Goal: Task Accomplishment & Management: Complete application form

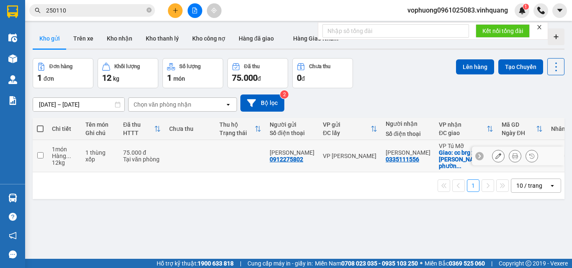
click at [40, 152] on input "checkbox" at bounding box center [40, 155] width 6 height 6
checkbox input "true"
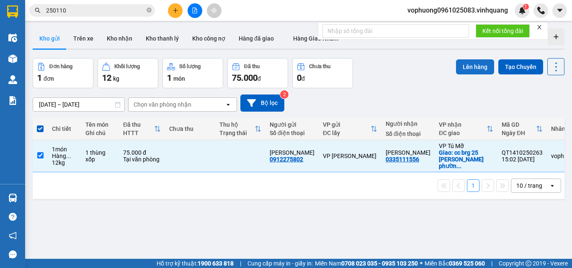
click at [474, 63] on button "Lên hàng" at bounding box center [475, 66] width 38 height 15
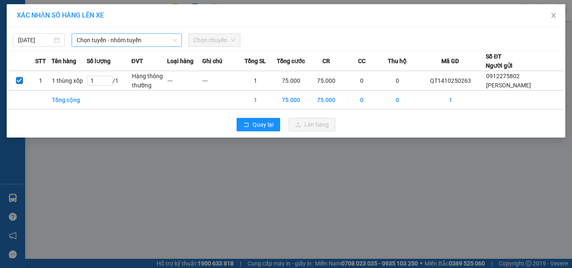
click at [116, 37] on span "Chọn tuyến - nhóm tuyến" at bounding box center [127, 40] width 100 height 13
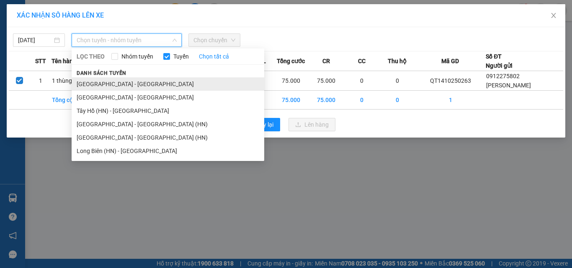
click at [127, 85] on li "[GEOGRAPHIC_DATA] - [GEOGRAPHIC_DATA]" at bounding box center [168, 83] width 193 height 13
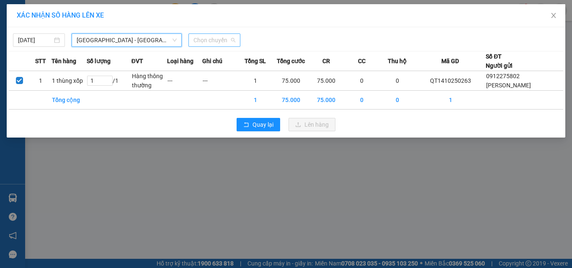
click at [219, 40] on span "Chọn chuyến" at bounding box center [214, 40] width 42 height 13
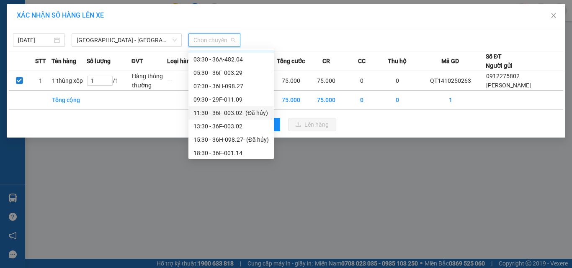
scroll to position [13, 0]
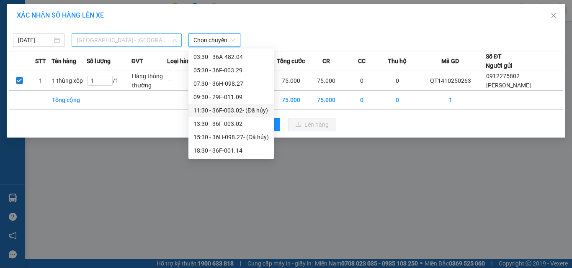
click at [118, 39] on span "[GEOGRAPHIC_DATA] - [GEOGRAPHIC_DATA]" at bounding box center [127, 40] width 100 height 13
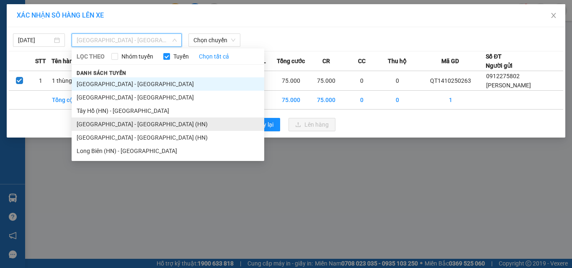
click at [119, 123] on li "[GEOGRAPHIC_DATA] - [GEOGRAPHIC_DATA] (HN)" at bounding box center [168, 124] width 193 height 13
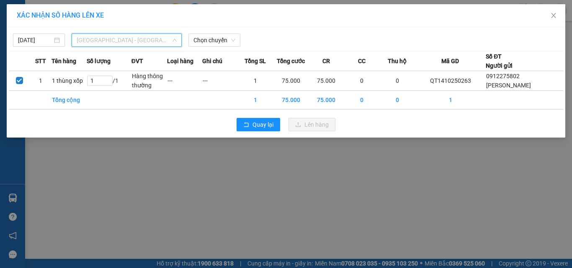
click at [142, 39] on span "[GEOGRAPHIC_DATA] - [GEOGRAPHIC_DATA] (HN)" at bounding box center [127, 40] width 100 height 13
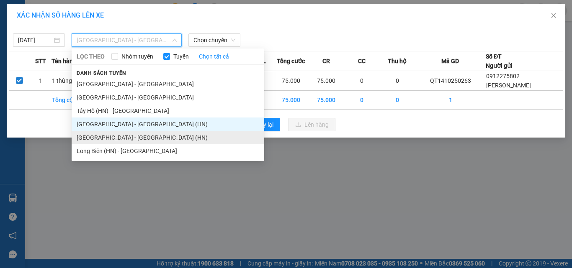
click at [127, 140] on li "[GEOGRAPHIC_DATA] - [GEOGRAPHIC_DATA] (HN)" at bounding box center [168, 137] width 193 height 13
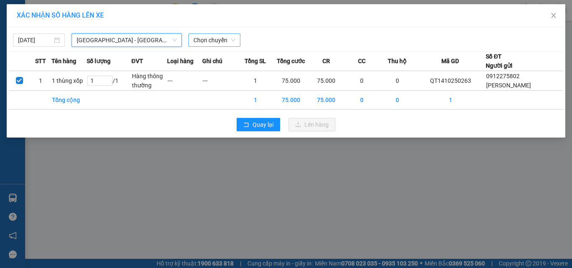
click at [199, 46] on span "Chọn chuyến" at bounding box center [214, 40] width 42 height 13
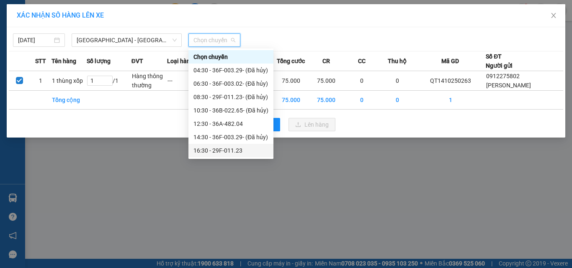
click at [221, 148] on div "16:30 - 29F-011.23" at bounding box center [230, 150] width 75 height 9
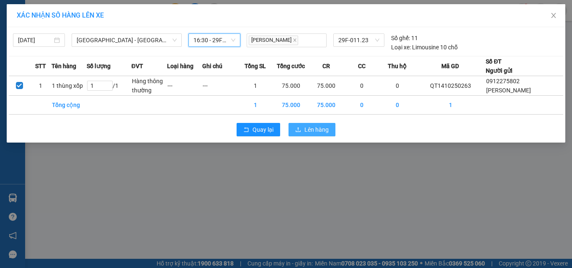
click at [321, 134] on span "Lên hàng" at bounding box center [316, 129] width 24 height 9
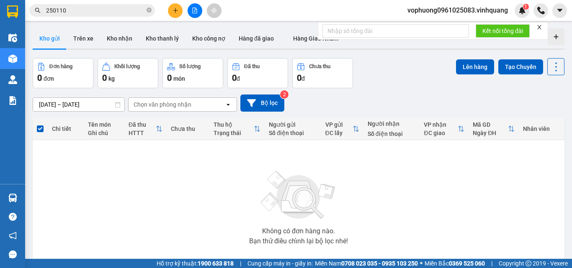
click at [198, 15] on button at bounding box center [194, 10] width 15 height 15
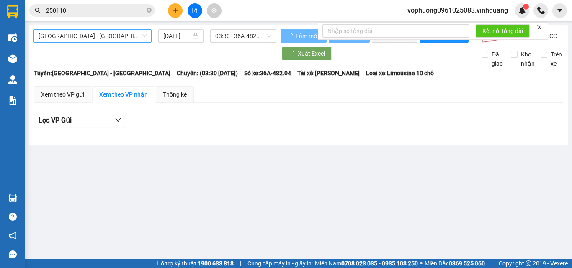
click at [104, 32] on span "[GEOGRAPHIC_DATA] - [GEOGRAPHIC_DATA]" at bounding box center [93, 36] width 108 height 13
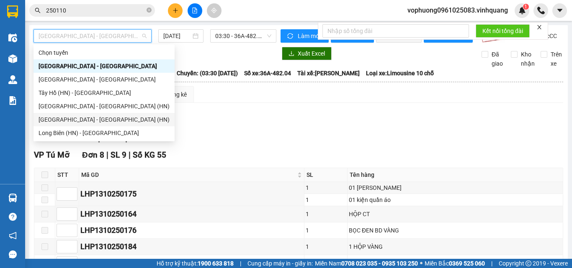
click at [103, 116] on div "[GEOGRAPHIC_DATA] - [GEOGRAPHIC_DATA] (HN)" at bounding box center [104, 119] width 131 height 9
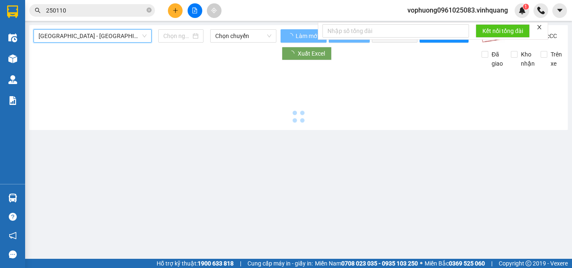
type input "[DATE]"
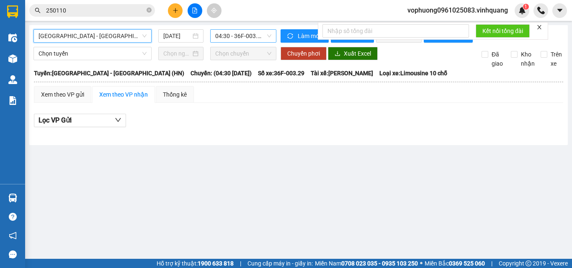
click at [242, 39] on span "04:30 - 36F-003.29 - (Đã hủy)" at bounding box center [243, 36] width 56 height 13
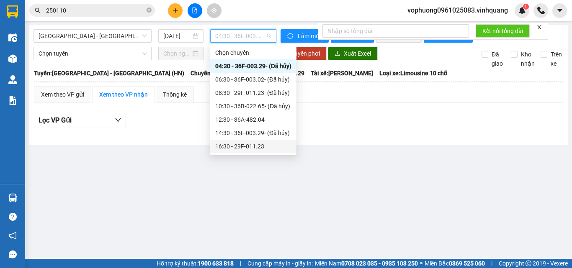
click at [240, 144] on div "16:30 - 29F-011.23" at bounding box center [253, 146] width 76 height 9
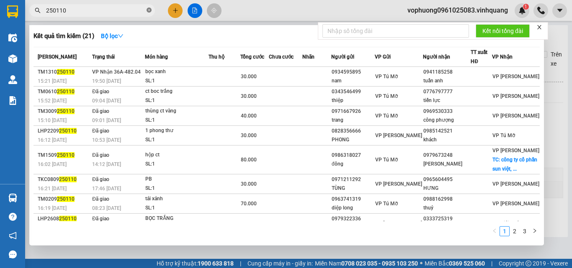
click at [149, 10] on icon "close-circle" at bounding box center [148, 10] width 5 height 5
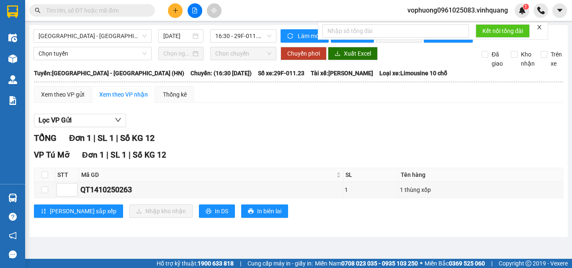
click at [134, 8] on input "text" at bounding box center [95, 10] width 99 height 9
paste input "0976309058"
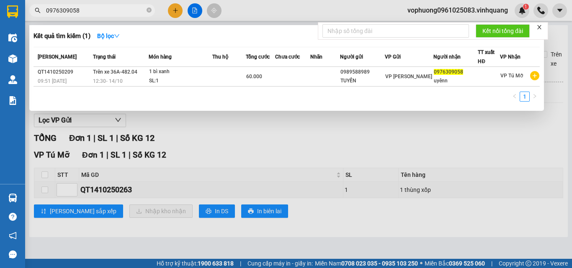
type input "0976309058"
click at [150, 11] on icon "close-circle" at bounding box center [148, 10] width 5 height 5
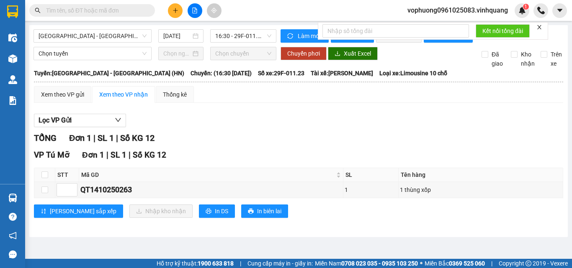
click at [126, 13] on input "text" at bounding box center [95, 10] width 99 height 9
paste input "0962380998"
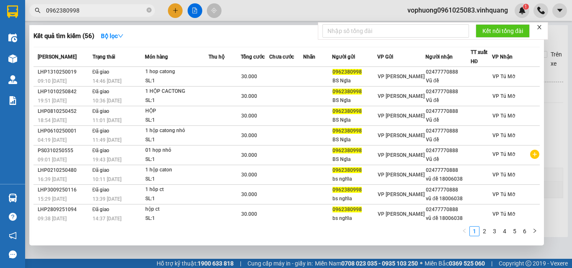
type input "0962380998"
click at [149, 10] on icon "close-circle" at bounding box center [148, 10] width 5 height 5
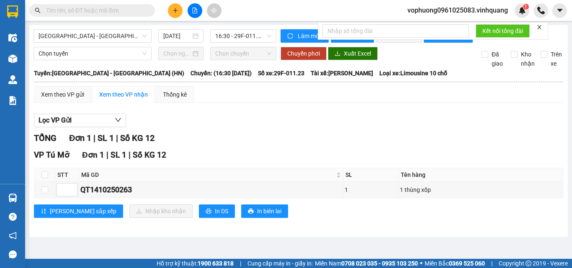
click at [142, 10] on input "text" at bounding box center [95, 10] width 99 height 9
paste input "0978386666"
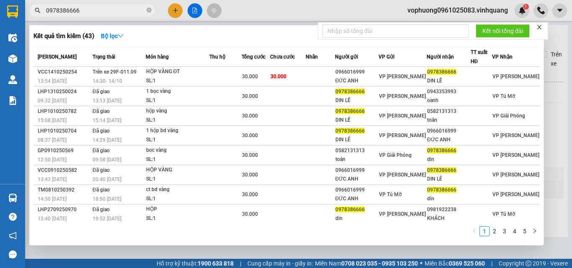
type input "0978386666"
click at [149, 10] on icon "close-circle" at bounding box center [148, 10] width 5 height 5
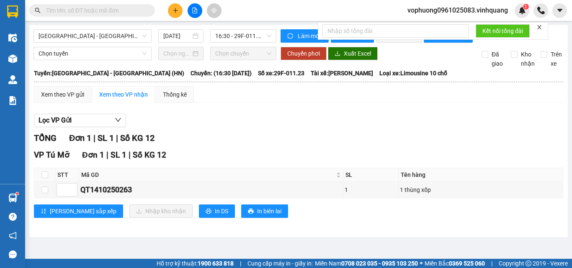
click at [118, 10] on input "text" at bounding box center [95, 10] width 99 height 9
paste input "0948427777"
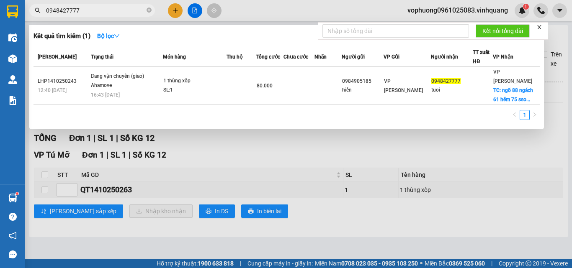
type input "0948427777"
click at [150, 10] on icon "close-circle" at bounding box center [148, 10] width 5 height 5
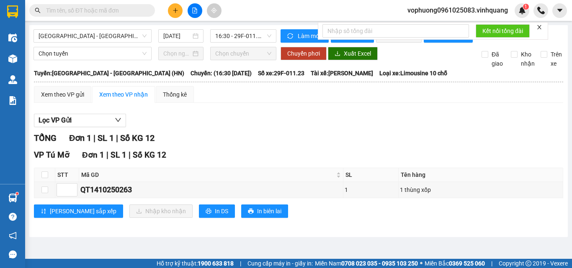
click at [143, 8] on input "text" at bounding box center [95, 10] width 99 height 9
paste input "0379261855"
type input "0379261855"
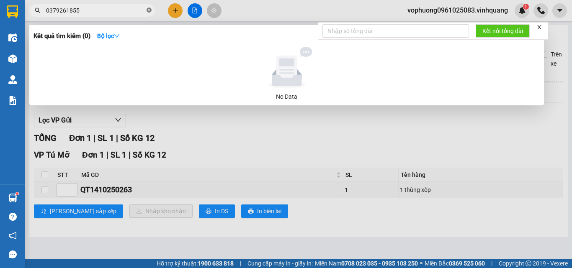
click at [149, 11] on icon "close-circle" at bounding box center [148, 10] width 5 height 5
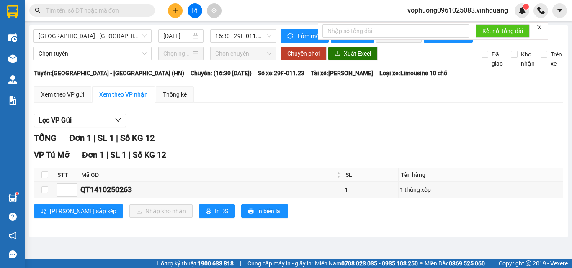
click at [131, 11] on input "text" at bounding box center [95, 10] width 99 height 9
click at [91, 10] on input "text" at bounding box center [95, 10] width 99 height 9
paste input "0379261855"
type input "0379261855"
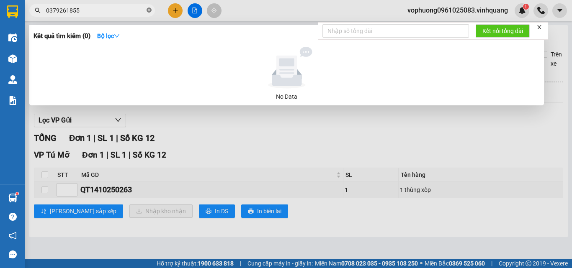
click at [150, 9] on icon "close-circle" at bounding box center [148, 10] width 5 height 5
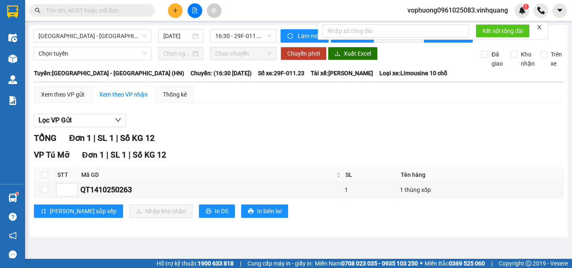
click at [126, 8] on input "text" at bounding box center [95, 10] width 99 height 9
click at [59, 13] on input "text" at bounding box center [95, 10] width 99 height 9
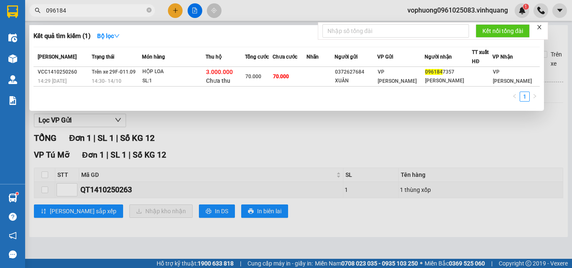
type input "096184"
click at [148, 10] on icon "close-circle" at bounding box center [148, 10] width 5 height 5
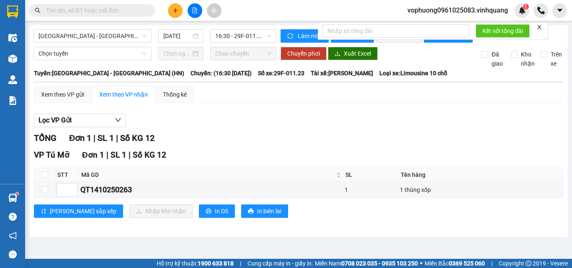
click at [137, 10] on input "text" at bounding box center [95, 10] width 99 height 9
paste input "0929033636"
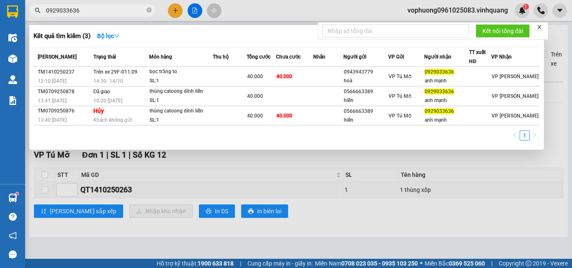
type input "0929033636"
click at [149, 9] on icon "close-circle" at bounding box center [148, 10] width 5 height 5
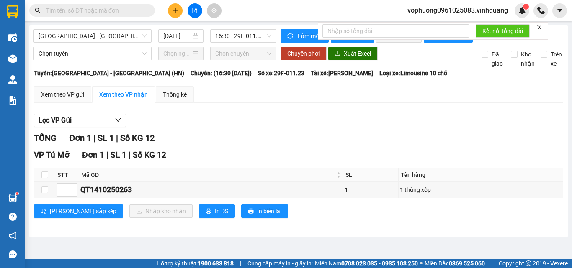
click at [128, 9] on input "text" at bounding box center [95, 10] width 99 height 9
paste input "0915536866"
type input "0915536866"
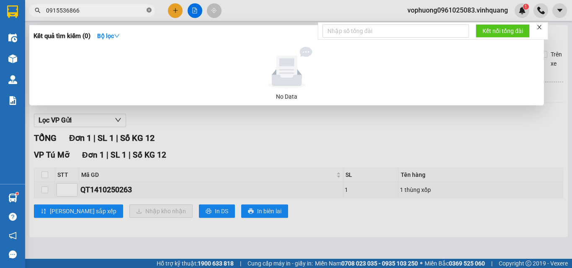
click at [147, 12] on icon "close-circle" at bounding box center [148, 10] width 5 height 5
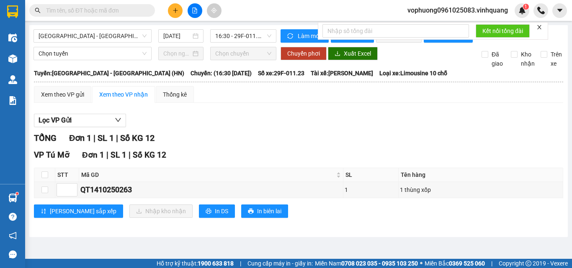
click at [132, 10] on input "text" at bounding box center [95, 10] width 99 height 9
paste input "0929033636"
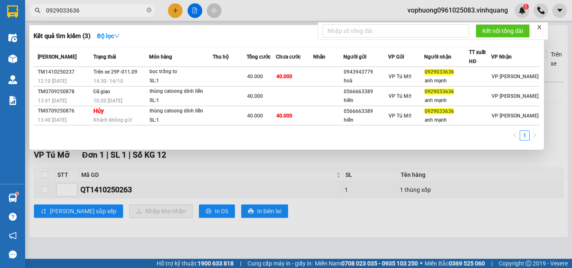
type input "0929033636"
click at [147, 11] on icon "close-circle" at bounding box center [148, 10] width 5 height 5
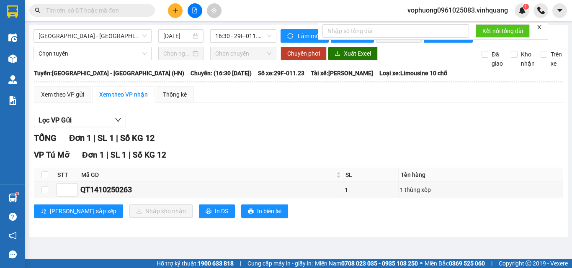
click at [138, 11] on input "text" at bounding box center [95, 10] width 99 height 9
paste input "0912228835"
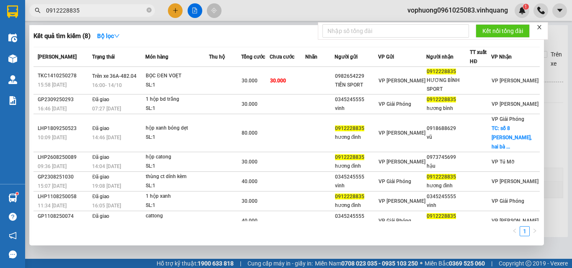
type input "0912228835"
click at [147, 8] on span at bounding box center [148, 11] width 5 height 8
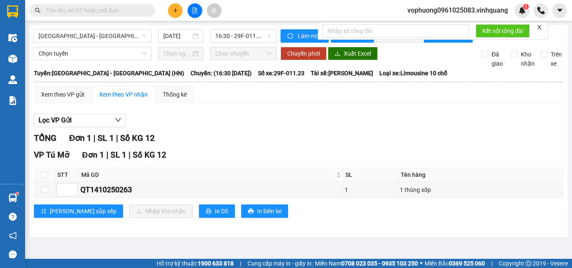
click at [123, 10] on input "text" at bounding box center [95, 10] width 99 height 9
paste input "0929033636"
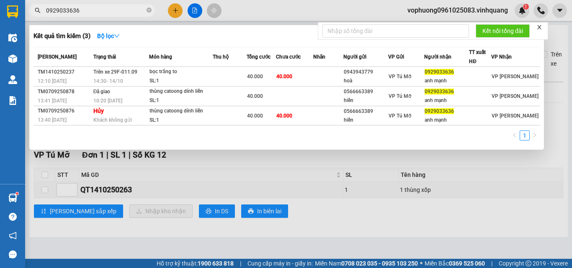
type input "0929033636"
click at [147, 10] on icon "close-circle" at bounding box center [148, 10] width 5 height 5
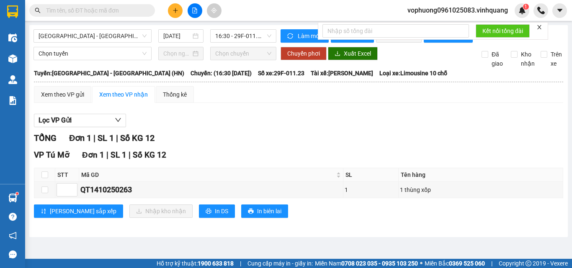
click at [127, 10] on input "text" at bounding box center [95, 10] width 99 height 9
paste input "0844279999"
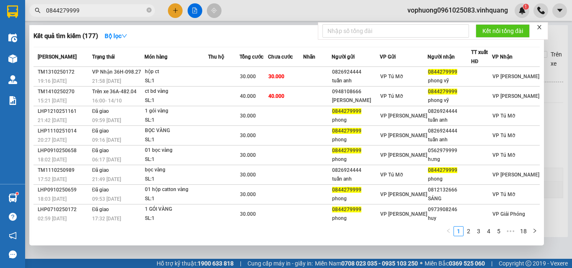
type input "0844279999"
click at [151, 11] on icon "close-circle" at bounding box center [148, 10] width 5 height 5
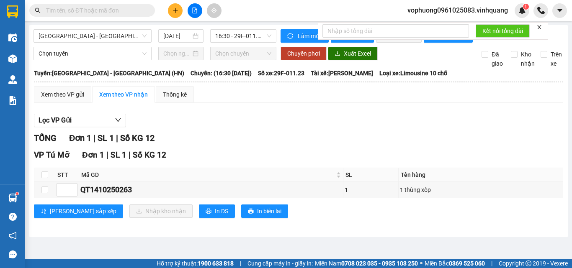
click at [130, 11] on input "text" at bounding box center [95, 10] width 99 height 9
paste input "0981810124"
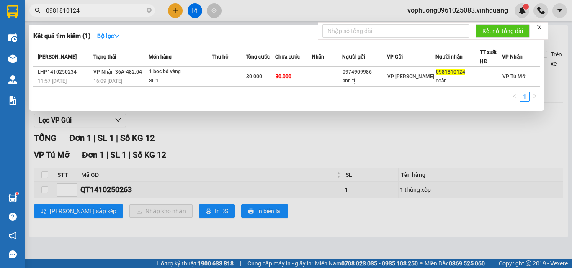
type input "0981810124"
click at [146, 8] on span "0981810124" at bounding box center [92, 10] width 126 height 13
drag, startPoint x: 142, startPoint y: 8, endPoint x: 129, endPoint y: 12, distance: 13.4
click at [141, 9] on input "0981810124" at bounding box center [95, 10] width 99 height 9
click at [152, 10] on span "0981810124" at bounding box center [92, 10] width 126 height 13
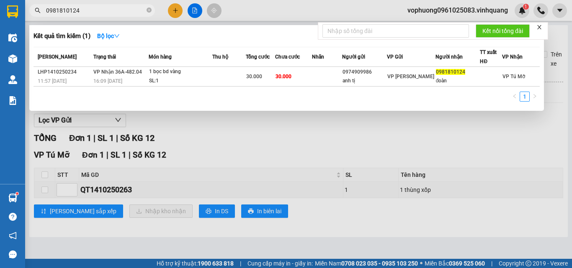
click at [136, 13] on input "0981810124" at bounding box center [95, 10] width 99 height 9
click at [150, 11] on icon "close-circle" at bounding box center [148, 10] width 5 height 5
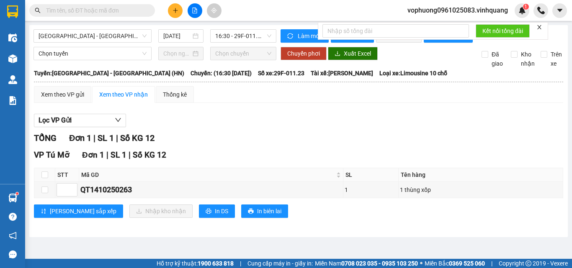
click at [137, 11] on input "text" at bounding box center [95, 10] width 99 height 9
paste input "0844279999"
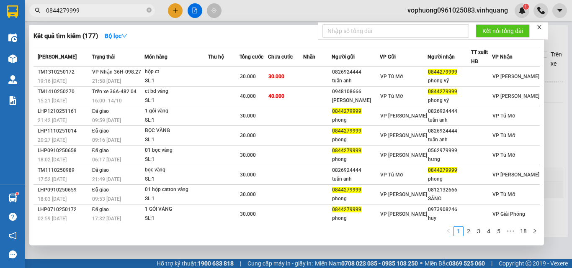
type input "0844279999"
click at [148, 10] on icon "close-circle" at bounding box center [148, 10] width 5 height 5
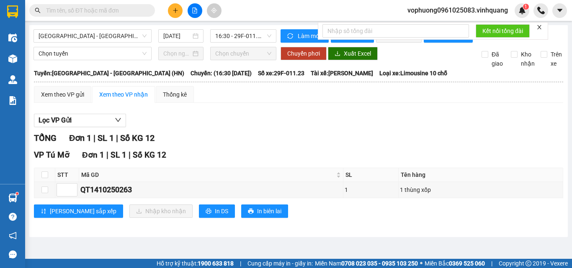
click at [138, 13] on input "text" at bounding box center [95, 10] width 99 height 9
paste input "0867506028"
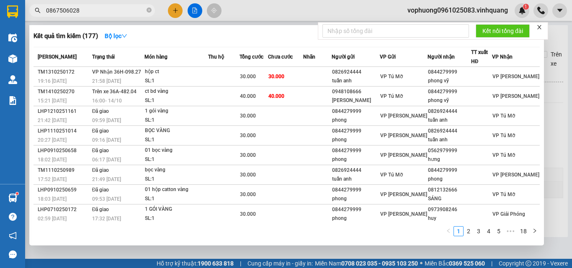
type input "0867506028"
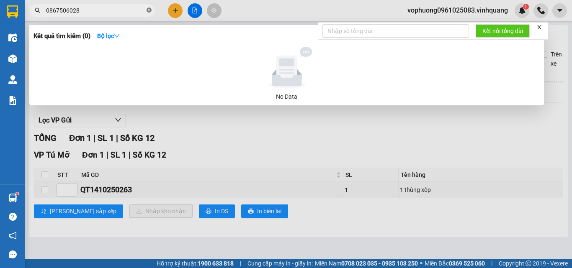
click at [150, 8] on span at bounding box center [148, 11] width 5 height 8
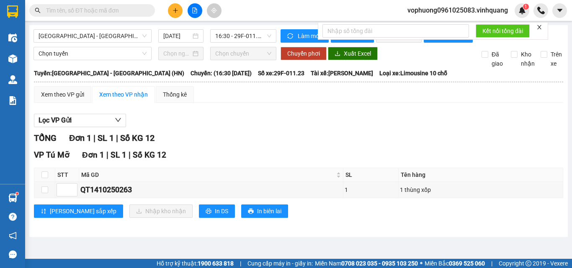
click at [131, 11] on input "text" at bounding box center [95, 10] width 99 height 9
paste input "0915394699"
type input "0915394699"
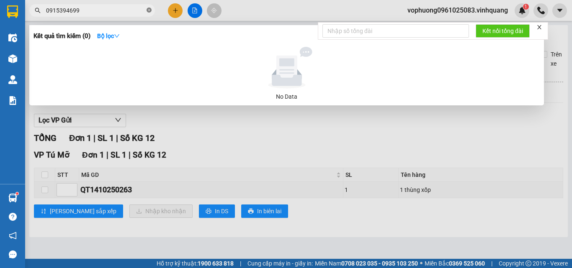
click at [148, 13] on icon "close-circle" at bounding box center [148, 10] width 5 height 5
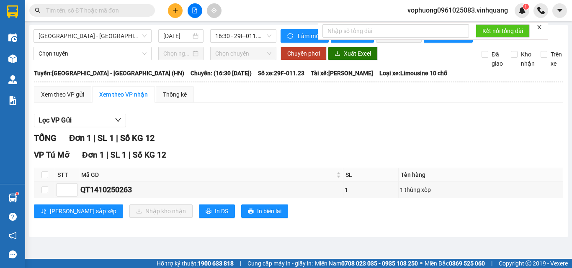
drag, startPoint x: 123, startPoint y: 8, endPoint x: 115, endPoint y: 13, distance: 10.3
click at [121, 9] on input "text" at bounding box center [95, 10] width 99 height 9
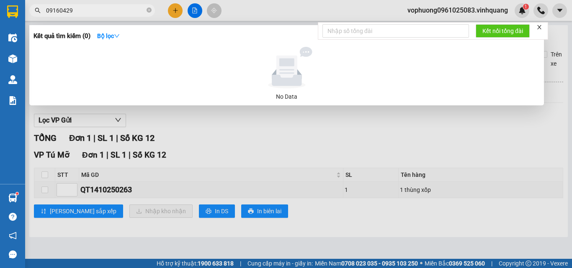
type input "0916042"
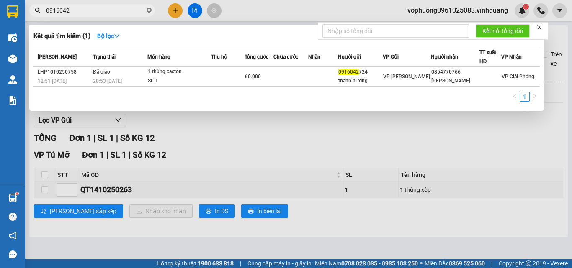
click at [150, 10] on icon "close-circle" at bounding box center [148, 10] width 5 height 5
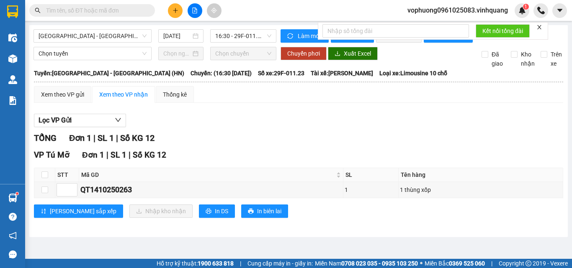
click at [136, 11] on input "text" at bounding box center [95, 10] width 99 height 9
click at [85, 12] on input "text" at bounding box center [95, 10] width 99 height 9
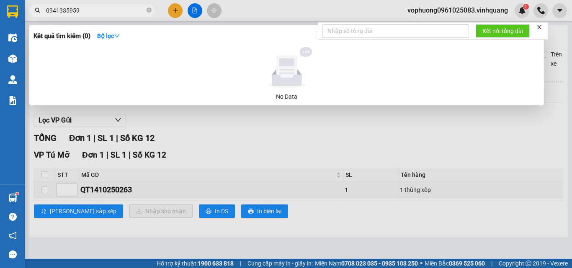
click at [87, 12] on input "0941335959" at bounding box center [95, 10] width 99 height 9
type input "0941335959"
click at [173, 10] on div at bounding box center [286, 134] width 572 height 268
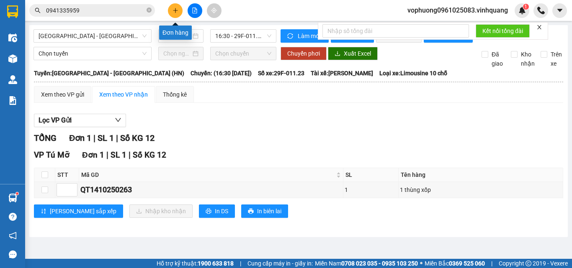
click at [176, 12] on icon "plus" at bounding box center [175, 11] width 6 height 6
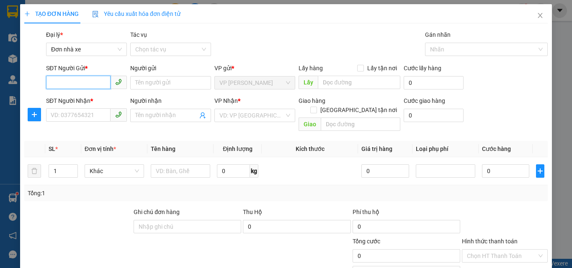
click at [98, 84] on input "SĐT Người Gửi *" at bounding box center [78, 82] width 64 height 13
click at [106, 114] on input "SĐT Người Nhận *" at bounding box center [78, 114] width 64 height 13
click at [83, 84] on input "SĐT Người Gửi *" at bounding box center [78, 82] width 64 height 13
click at [169, 164] on input "text" at bounding box center [180, 170] width 59 height 13
type input "1 hộp trắng"
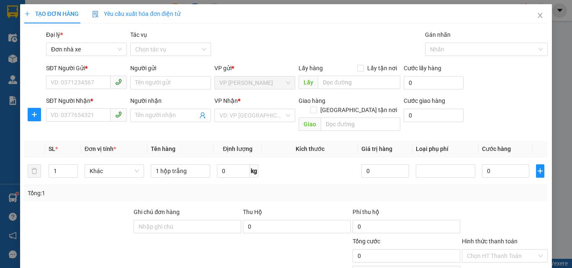
click at [75, 74] on div "SĐT Người Gửi *" at bounding box center [86, 70] width 81 height 13
click at [74, 83] on input "SĐT Người Gửi *" at bounding box center [78, 82] width 64 height 13
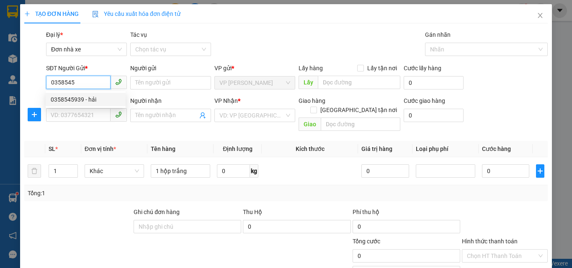
click at [83, 97] on div "0358545939 - hải" at bounding box center [86, 99] width 70 height 9
type input "0358545939"
type input "hải"
type input "0389965940"
type input "thuý"
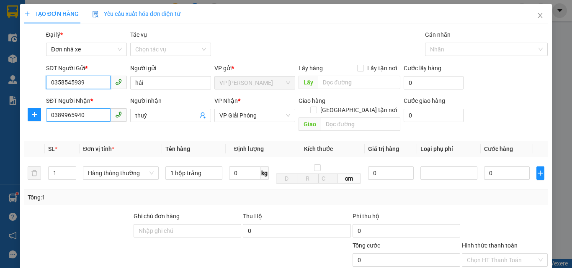
type input "0358545939"
click at [89, 117] on input "0389965940" at bounding box center [78, 114] width 64 height 13
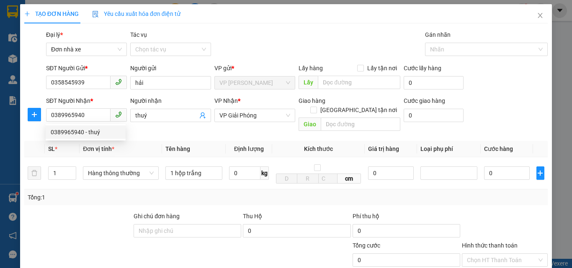
click at [145, 141] on th "Đơn vị tính *" at bounding box center [121, 149] width 82 height 16
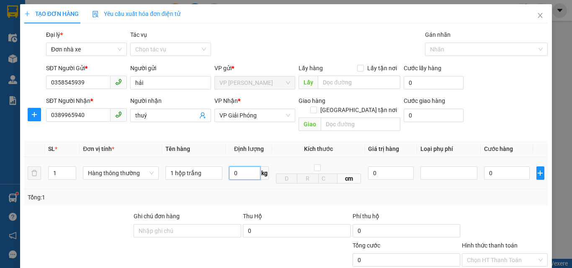
click at [243, 167] on input "0" at bounding box center [244, 173] width 31 height 13
click at [93, 119] on input "0389965940" at bounding box center [78, 114] width 64 height 13
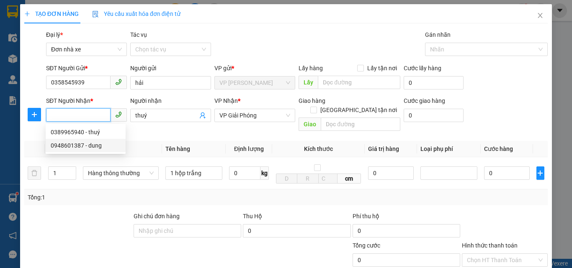
click at [102, 143] on div "0948601387 - dung" at bounding box center [86, 145] width 70 height 9
type input "0948601387"
type input "dung"
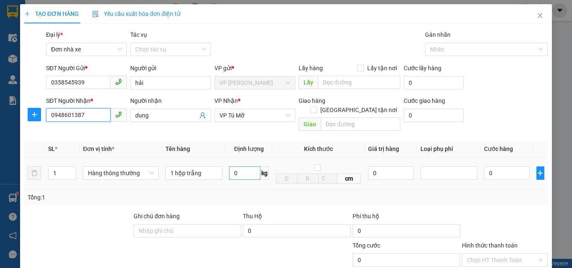
type input "0948601387"
click at [241, 168] on input "0" at bounding box center [244, 173] width 31 height 13
type input "2"
click at [257, 193] on div "Tổng: 1" at bounding box center [286, 197] width 516 height 9
type input "30.000"
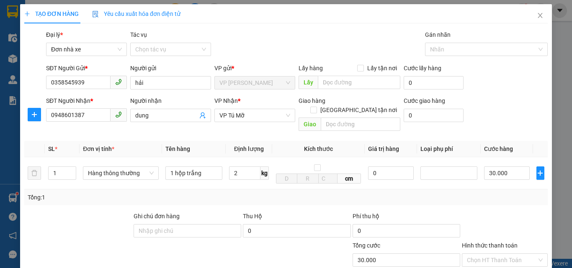
type input "30.000"
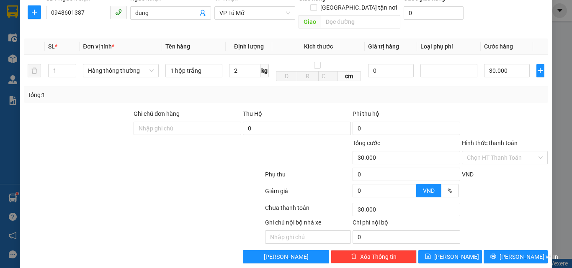
scroll to position [105, 0]
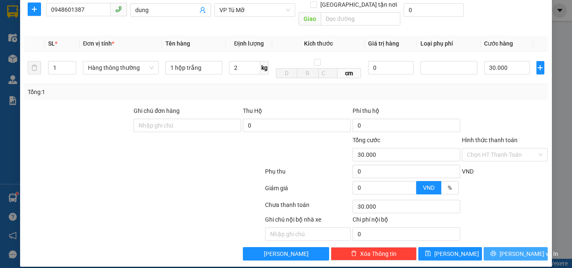
click at [518, 249] on span "[PERSON_NAME] và In" at bounding box center [528, 253] width 59 height 9
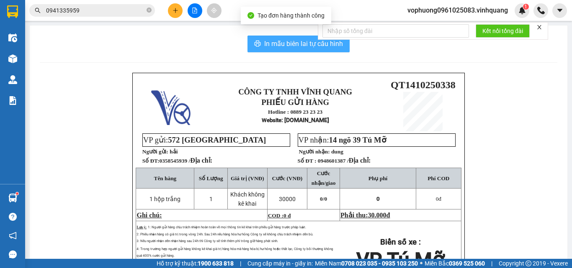
click at [278, 39] on span "In mẫu biên lai tự cấu hình" at bounding box center [303, 44] width 79 height 10
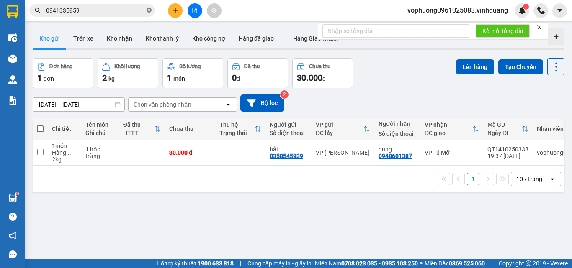
click at [149, 10] on icon "close-circle" at bounding box center [148, 10] width 5 height 5
click at [115, 16] on span at bounding box center [92, 10] width 126 height 13
click at [113, 13] on input "text" at bounding box center [95, 10] width 99 height 9
paste input "0789827777"
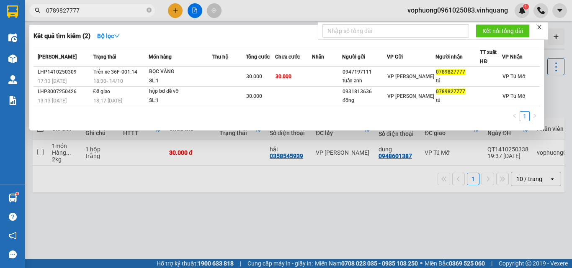
type input "0789827777"
